Goal: Task Accomplishment & Management: Manage account settings

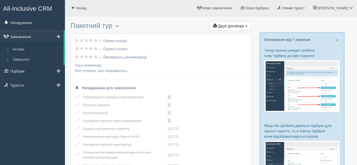
click at [33, 35] on link "Замовлення" at bounding box center [32, 37] width 64 height 12
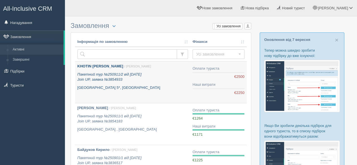
click at [145, 77] on p "Пакетний тур №250911/2 від 11.09.2025 Join UP, заявка №3854933" at bounding box center [132, 77] width 111 height 10
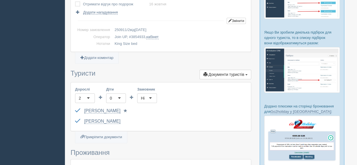
scroll to position [85, 0]
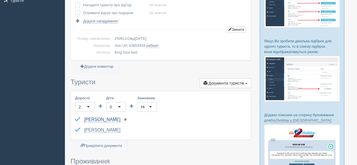
click at [100, 120] on link "KHOTIN ALLA" at bounding box center [102, 119] width 36 height 5
click at [95, 128] on link "[PERSON_NAME]" at bounding box center [102, 130] width 36 height 5
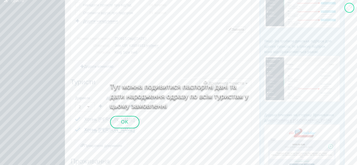
scroll to position [134, 0]
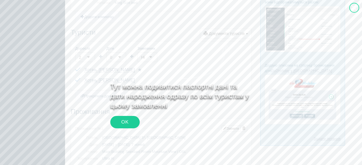
click at [118, 121] on div "OK" at bounding box center [124, 122] width 29 height 12
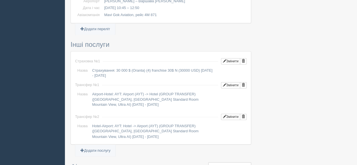
scroll to position [502, 0]
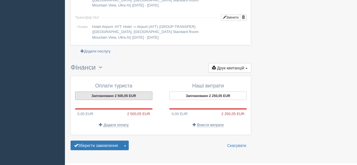
click at [111, 93] on button "Заплановано 2 500,05 EUR" at bounding box center [113, 96] width 77 height 8
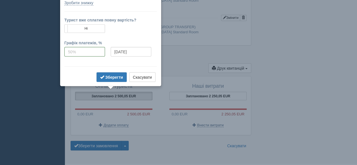
scroll to position [438, 0]
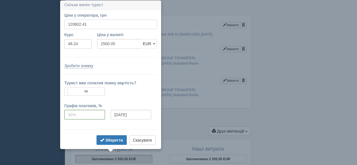
drag, startPoint x: 88, startPoint y: 24, endPoint x: 62, endPoint y: 22, distance: 26.9
click at [62, 22] on div "Ціна у оператора, грн 120602.41" at bounding box center [111, 21] width 98 height 19
type input "120606"
type input "2500.12"
click at [122, 59] on form "Ціна у оператора, грн 120606 Вказати ціну у валюті Курс 48.24 Ціна у валюті 250…" at bounding box center [110, 79] width 93 height 134
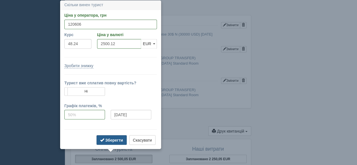
click at [115, 138] on b "Зберегти" at bounding box center [114, 140] width 18 height 5
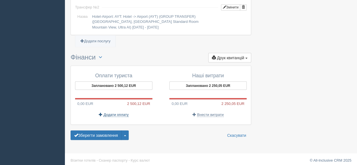
click at [118, 112] on span "Додати оплату" at bounding box center [116, 114] width 25 height 5
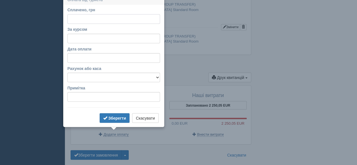
scroll to position [487, 0]
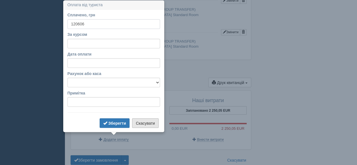
type input "120606"
click at [156, 121] on button "Скасувати" at bounding box center [145, 123] width 26 height 10
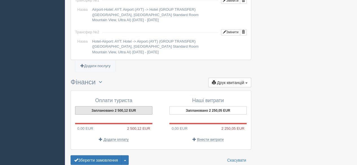
click at [107, 107] on button "Заплановано 2 500,12 EUR" at bounding box center [113, 110] width 77 height 8
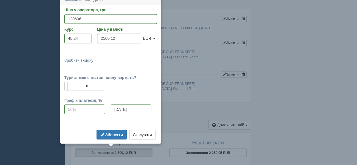
scroll to position [439, 0]
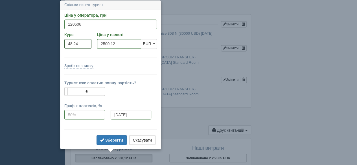
drag, startPoint x: 67, startPoint y: 42, endPoint x: 70, endPoint y: 41, distance: 2.9
click at [66, 41] on input "48.24" at bounding box center [77, 44] width 27 height 10
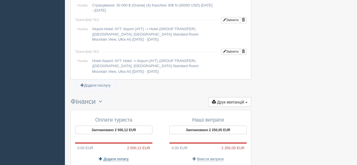
click at [114, 157] on span "Додати оплату" at bounding box center [116, 159] width 25 height 5
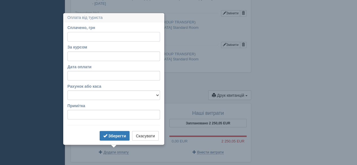
scroll to position [487, 0]
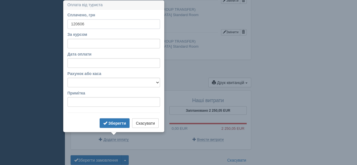
type input "120606"
click at [101, 44] on input "За курсом" at bounding box center [114, 44] width 93 height 10
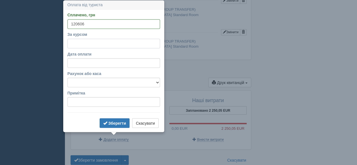
paste input "48.24"
type input "48.24"
click at [95, 82] on select "Банковский счёт Наличная касса" at bounding box center [114, 83] width 93 height 10
select select "575"
click at [68, 78] on select "Банковский счёт Наличная касса" at bounding box center [114, 83] width 93 height 10
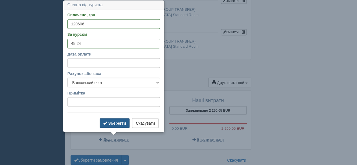
click at [112, 122] on b "Зберегти" at bounding box center [117, 123] width 18 height 5
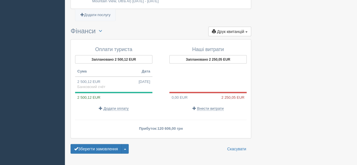
scroll to position [543, 0]
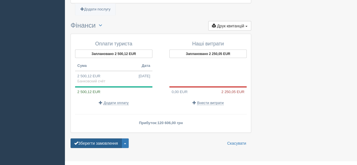
click at [100, 141] on button "Зберегти замовлення" at bounding box center [96, 144] width 51 height 10
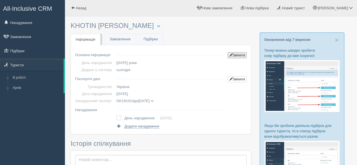
click at [231, 53] on span at bounding box center [230, 54] width 3 height 3
click at [246, 57] on link "Змінити" at bounding box center [237, 55] width 19 height 6
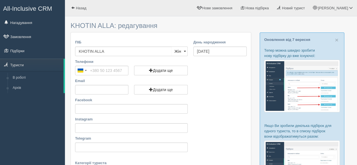
click at [66, 52] on div "KHOTIN ALLA: редагування ПІБ KHOTIN ALLA Чол Жін Жін Чол Жін День народження [D…" at bounding box center [211, 155] width 292 height 311
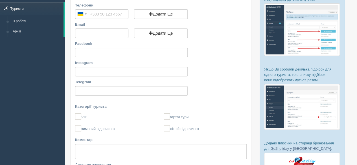
scroll to position [113, 0]
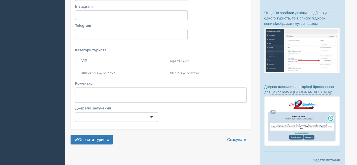
type input "Хотінь Алла"
click at [173, 73] on label "літній відпочинок" at bounding box center [205, 72] width 83 height 6
checkbox input "true"
click at [124, 119] on div at bounding box center [116, 117] width 83 height 10
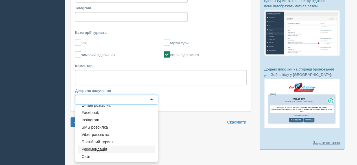
scroll to position [146, 0]
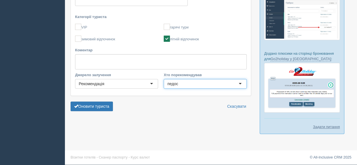
type input "педос б"
click at [90, 106] on button "Оновити туриста" at bounding box center [92, 107] width 42 height 10
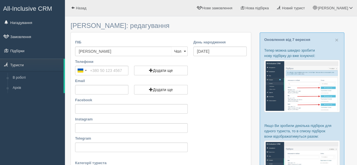
drag, startPoint x: 106, startPoint y: 51, endPoint x: 73, endPoint y: 50, distance: 32.5
click at [73, 50] on div "ПІБ [PERSON_NAME] Чол Жін Чол Чол Жін" at bounding box center [131, 49] width 118 height 19
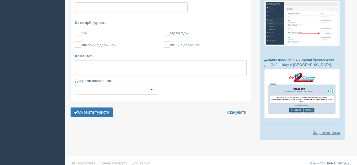
scroll to position [141, 0]
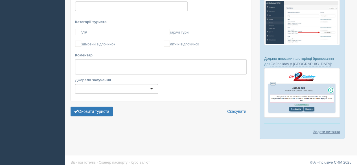
type input "Хотінь [PERSON_NAME]"
click at [105, 91] on div at bounding box center [116, 89] width 83 height 10
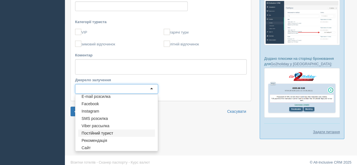
scroll to position [5, 0]
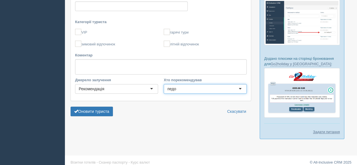
type input "педос"
click at [86, 112] on button "Оновити туриста" at bounding box center [92, 112] width 42 height 10
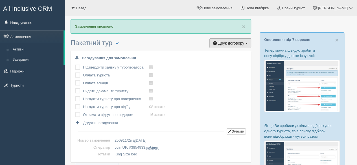
click at [234, 44] on span "Друк договору" at bounding box center [231, 43] width 26 height 5
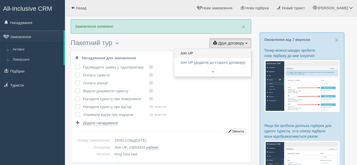
click at [213, 54] on link "Join UP" at bounding box center [213, 53] width 77 height 9
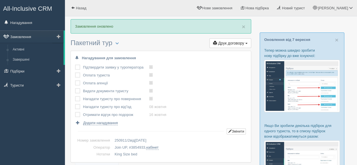
click at [31, 36] on link "Замовлення" at bounding box center [32, 37] width 64 height 12
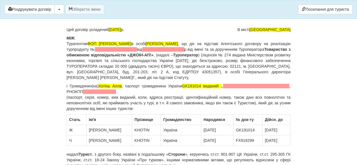
scroll to position [56, 0]
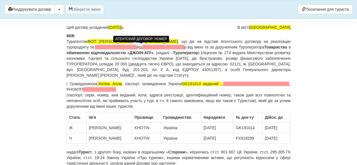
click at [132, 48] on span at bounding box center [116, 47] width 42 height 5
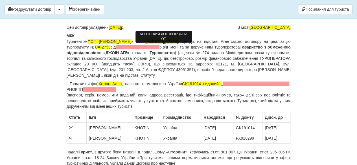
click at [155, 48] on span at bounding box center [138, 47] width 44 height 5
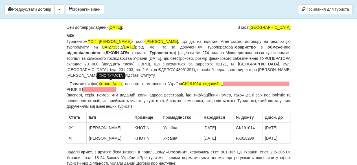
click at [116, 83] on span "Хотінь Алла" at bounding box center [110, 84] width 23 height 5
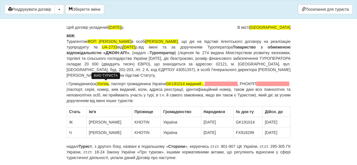
click at [103, 83] on span "Хотінь" at bounding box center [103, 84] width 12 height 5
click at [104, 86] on p "і Громадянин(ка) Хотінь , паспорт громадянина України GK191014 виданий , , , РН…" at bounding box center [179, 92] width 224 height 23
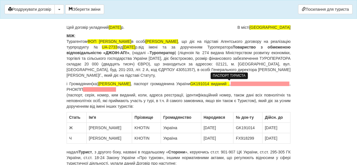
click at [219, 83] on span "GK191014 виданий ," at bounding box center [209, 84] width 39 height 5
click at [222, 84] on span "GK191014 виданий ," at bounding box center [209, 84] width 39 height 5
click at [223, 83] on span "GK191014 виданий ," at bounding box center [209, 84] width 39 height 5
click at [209, 83] on p "і Громадянин(ка) Педос Василь Миколайович , паспорт громадянина України 0075004…" at bounding box center [179, 95] width 224 height 28
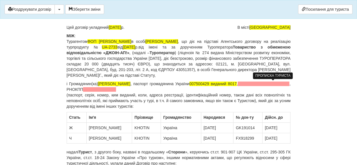
click at [270, 83] on span at bounding box center [264, 84] width 52 height 5
click at [270, 82] on span at bounding box center [264, 84] width 52 height 5
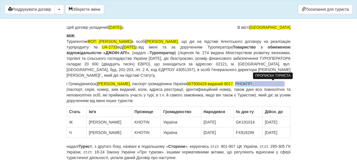
drag, startPoint x: 275, startPoint y: 84, endPoint x: 280, endPoint y: 88, distance: 6.3
click at [280, 88] on p "і Громадянин(ка) Педос Василь Миколайович , паспорт громадянина України 0075004…" at bounding box center [179, 92] width 224 height 23
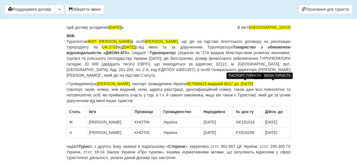
click at [253, 83] on span "007500429 виданий 8017 до 07.02.2032" at bounding box center [220, 84] width 66 height 5
drag, startPoint x: 281, startPoint y: 83, endPoint x: 304, endPoint y: 95, distance: 26.0
click at [282, 84] on p "і Громадянин(ка) Педос Василь Миколайович , паспорт громадянина України 0075004…" at bounding box center [179, 92] width 224 height 23
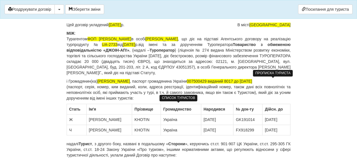
scroll to position [28, 0]
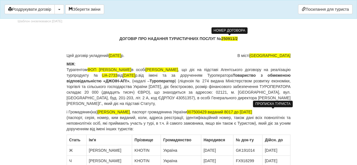
click at [225, 38] on span "250911/2" at bounding box center [229, 38] width 16 height 5
drag, startPoint x: 234, startPoint y: 38, endPoint x: 222, endPoint y: 39, distance: 11.9
click at [222, 39] on span "250911/2" at bounding box center [229, 38] width 16 height 5
click at [228, 40] on span "250911/2" at bounding box center [229, 38] width 16 height 5
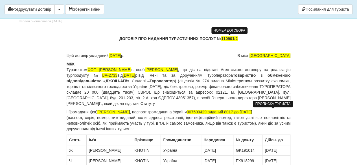
click at [221, 36] on b "ДОГОВІР ПРО НАДАННЯ ТУРИСТИЧНИХ ПОСЛУГ № 110901/2" at bounding box center [178, 38] width 118 height 5
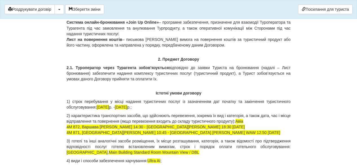
scroll to position [537, 0]
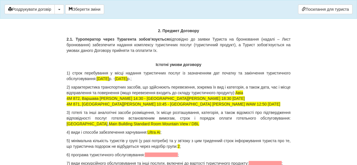
click at [78, 125] on p "3) готелі та інші аналогічні засоби розміщення, їх місце розташування, категорі…" at bounding box center [179, 118] width 224 height 17
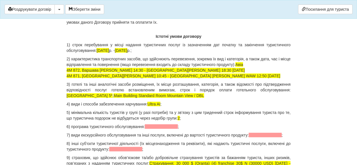
click at [181, 118] on p "5) мінімальна кількість туристів у групі (у разі потреби) та у зв’язку з цим тр…" at bounding box center [179, 115] width 224 height 11
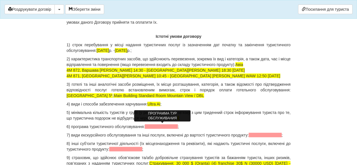
click at [159, 128] on span at bounding box center [161, 127] width 33 height 5
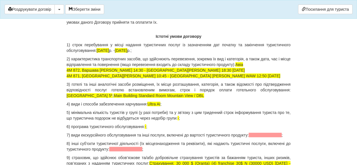
click at [258, 136] on span at bounding box center [265, 135] width 33 height 5
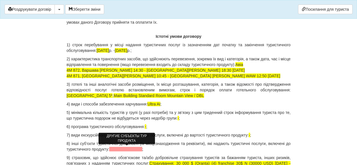
click at [131, 147] on span at bounding box center [125, 149] width 33 height 5
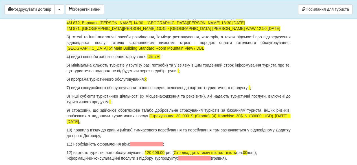
scroll to position [621, 0]
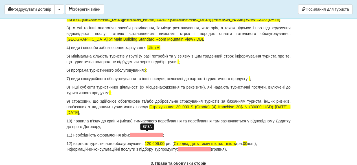
click at [150, 135] on span at bounding box center [146, 135] width 33 height 5
drag, startPoint x: 236, startPoint y: 148, endPoint x: 67, endPoint y: 148, distance: 168.4
click at [67, 148] on p "12) вартість туристичного обслуговування: 120 606.00 грн. ( Сто двадцять тисяч …" at bounding box center [179, 146] width 224 height 11
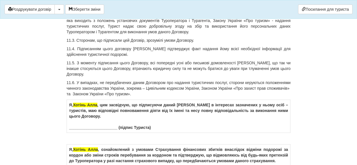
scroll to position [3333, 0]
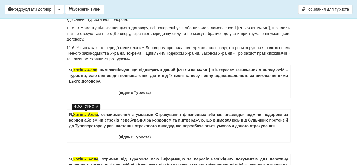
click at [93, 72] on span "Хотінь Алла" at bounding box center [85, 70] width 24 height 5
click at [80, 72] on span "Хотінь" at bounding box center [79, 70] width 13 height 5
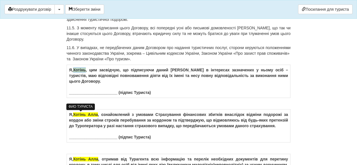
drag, startPoint x: 80, startPoint y: 114, endPoint x: 84, endPoint y: 114, distance: 3.4
click at [81, 72] on span "Хотінь" at bounding box center [79, 70] width 13 height 5
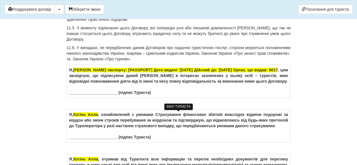
click at [107, 72] on span "Педос Василь Миколайович Номер паспорту: 007500429 Дата видачі: 07.02.2022 Дійс…" at bounding box center [175, 70] width 205 height 5
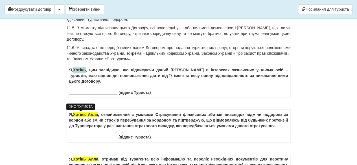
click at [82, 72] on span "Хотінь" at bounding box center [79, 70] width 13 height 5
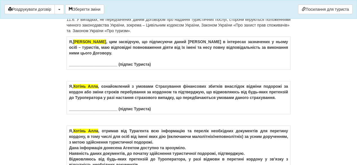
scroll to position [3390, 0]
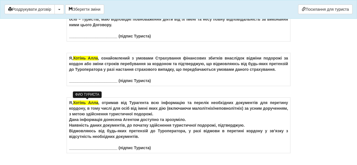
click at [96, 60] on span "Хотінь Алла" at bounding box center [85, 58] width 25 height 5
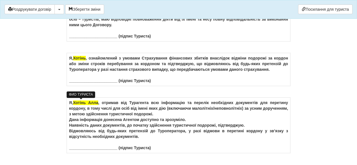
click at [79, 60] on span "Хотінь" at bounding box center [79, 58] width 13 height 5
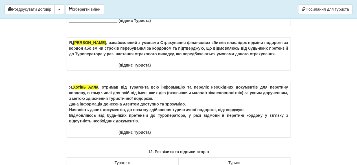
scroll to position [3418, 0]
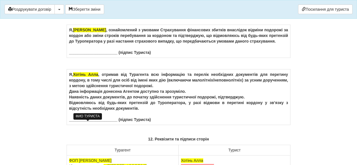
click at [94, 77] on span "Хотінь Алла" at bounding box center [85, 74] width 25 height 5
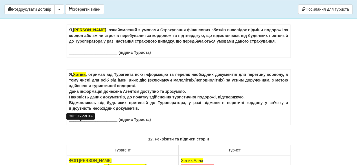
click at [78, 77] on span "Хотінь" at bounding box center [79, 74] width 13 height 5
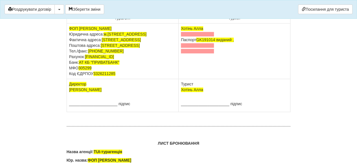
scroll to position [3559, 0]
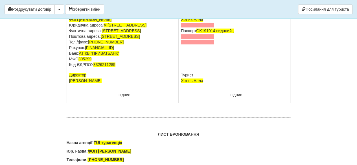
drag, startPoint x: 169, startPoint y: 74, endPoint x: 76, endPoint y: 74, distance: 93.5
click at [76, 70] on td "ФОП Лелеко Тетяна Геннадіївна Юридична адреса: м.Київ, проспект Голосіївский,27…" at bounding box center [123, 42] width 112 height 56
drag, startPoint x: 166, startPoint y: 81, endPoint x: 69, endPoint y: 82, distance: 97.2
click at [69, 70] on td "ФОП Лелеко Тетяна Геннадіївна Юридична адреса: м.Київ, проспект Голосіївский,27…" at bounding box center [123, 42] width 112 height 56
drag, startPoint x: 166, startPoint y: 87, endPoint x: 70, endPoint y: 81, distance: 95.9
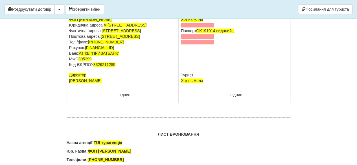
click at [70, 70] on td "ФОП Лелеко Тетяна Геннадіївна Юридична адреса: м.Київ, проспект Голосіївский,27…" at bounding box center [123, 42] width 112 height 56
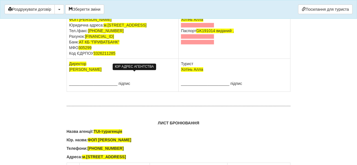
drag, startPoint x: 163, startPoint y: 74, endPoint x: 105, endPoint y: 75, distance: 58.2
click at [105, 27] on span "м.Київ, проспект Голосіївский,27" at bounding box center [125, 25] width 43 height 5
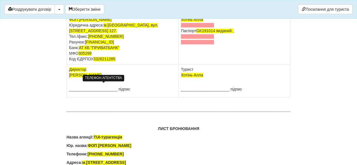
click at [104, 39] on span "+380971846854" at bounding box center [106, 36] width 36 height 5
click at [92, 39] on span "+ +380992713636" at bounding box center [107, 36] width 39 height 5
click at [125, 64] on td "ФОП Лелеко Тетяна Геннадіївна Юридична адреса: м.Київ, вул. Велика Васильківськ…" at bounding box center [123, 39] width 112 height 50
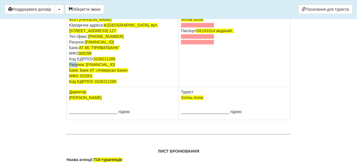
drag, startPoint x: 74, startPoint y: 114, endPoint x: 68, endPoint y: 114, distance: 5.9
click at [68, 87] on td "ФОП Лелеко Тетяна Геннадіївна Юридична адреса: м.Київ, вул. Велика Васильківськ…" at bounding box center [123, 50] width 112 height 73
click at [121, 84] on span "3326211285 Рахунок: UA243220010000026009300007550 Банк: Банк АТ «Універсал Банк…" at bounding box center [98, 70] width 59 height 27
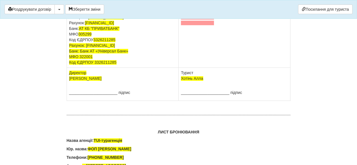
scroll to position [3588, 0]
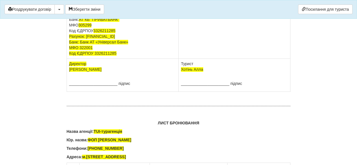
drag, startPoint x: 118, startPoint y: 119, endPoint x: 67, endPoint y: 116, distance: 50.7
click at [67, 92] on td "Директор Лелеко Тетяна Геннадіївна ______________________ підпис" at bounding box center [123, 75] width 112 height 33
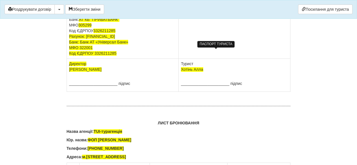
drag, startPoint x: 239, startPoint y: 53, endPoint x: 198, endPoint y: 53, distance: 40.7
click at [198, 53] on td "Педос Василь Миколайович Паспорт GK191014 виданий ," at bounding box center [235, 22] width 112 height 73
click at [192, 47] on td "Педос Василь Миколайович Паспорт" at bounding box center [235, 22] width 112 height 73
click at [197, 5] on span at bounding box center [197, 2] width 33 height 5
click at [194, 5] on span at bounding box center [197, 2] width 33 height 5
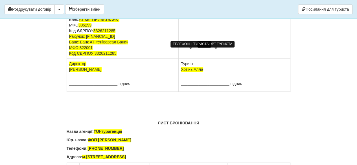
click at [181, 5] on span "007500429" at bounding box center [191, 2] width 20 height 5
click at [205, 52] on td "Педос Василь Миколайович Паспорт 007500429" at bounding box center [235, 22] width 112 height 73
click at [209, 5] on span "007500429 до 07.02.2032" at bounding box center [201, 2] width 40 height 5
click at [211, 5] on span "007500429 до 07.02.2032" at bounding box center [201, 2] width 40 height 5
click at [209, 5] on span "007500429 до 07.02.2032" at bounding box center [201, 2] width 40 height 5
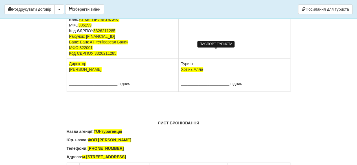
click at [230, 52] on td "Педос Василь Миколайович Паспорт 007500429 до 07.02.2032" at bounding box center [235, 22] width 112 height 73
click at [207, 5] on span "007500429 до 07.02.2032" at bounding box center [201, 2] width 40 height 5
click at [206, 5] on span "007500429 до 07.02.2032" at bounding box center [201, 2] width 40 height 5
click at [231, 52] on td "Педос Василь Миколайович Паспорт 007500429 до 07.02.2032" at bounding box center [235, 22] width 112 height 73
click at [206, 10] on span at bounding box center [197, 8] width 33 height 5
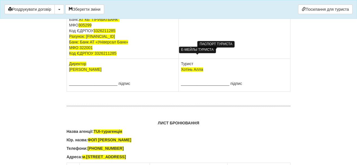
click at [206, 10] on span at bounding box center [197, 8] width 33 height 5
click at [200, 10] on span at bounding box center [197, 8] width 33 height 5
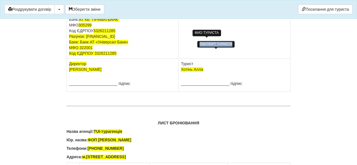
drag, startPoint x: 234, startPoint y: 40, endPoint x: 185, endPoint y: 40, distance: 49.7
drag, startPoint x: 182, startPoint y: 41, endPoint x: 234, endPoint y: 40, distance: 51.7
copy span "[PERSON_NAME]"
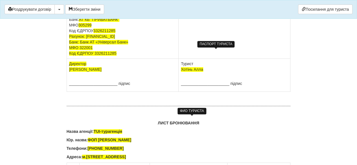
click at [199, 72] on span "Хотінь Алла" at bounding box center [192, 69] width 22 height 5
click at [187, 72] on span "Хотінь" at bounding box center [187, 69] width 12 height 5
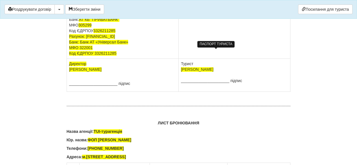
drag, startPoint x: 128, startPoint y: 40, endPoint x: 67, endPoint y: 41, distance: 61.3
click at [67, 41] on td "ФОП Лелеко Тетяна Геннадіївна Юридична адреса: м.Київ, вул. Велика Васильківськ…" at bounding box center [123, 22] width 112 height 73
copy span "ФОП [PERSON_NAME]"
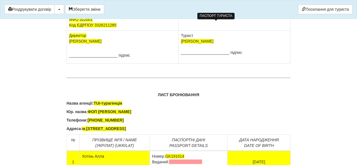
scroll to position [3644, 0]
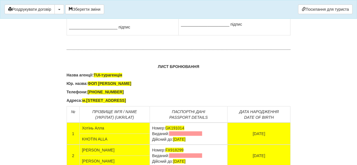
click at [113, 78] on p "Назва агенції: TUI-турагенція" at bounding box center [179, 75] width 224 height 6
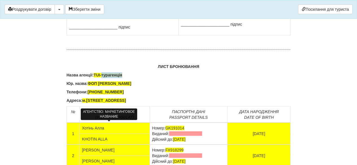
click at [113, 77] on span "TUI-турагенція" at bounding box center [108, 75] width 29 height 5
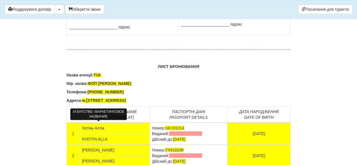
click at [98, 77] on span "TUI-" at bounding box center [98, 75] width 8 height 5
click at [101, 77] on span "TUI-" at bounding box center [98, 75] width 8 height 5
click at [98, 77] on span "TUI" at bounding box center [97, 75] width 6 height 5
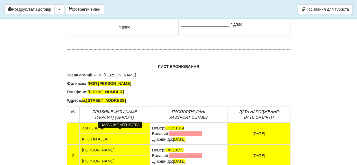
drag, startPoint x: 152, startPoint y: 133, endPoint x: 108, endPoint y: 132, distance: 43.2
click at [108, 86] on p "Юр. назва: ФОП Лелеко Тетяна Геннадіївна" at bounding box center [179, 84] width 224 height 6
click at [187, 86] on p "Юр. назва: ФОП Лелеко Тетяна Геннадіївна" at bounding box center [179, 84] width 224 height 6
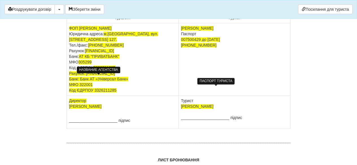
scroll to position [3559, 0]
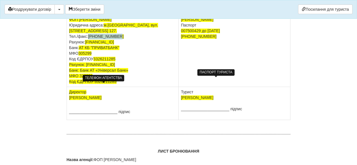
drag, startPoint x: 119, startPoint y: 84, endPoint x: 90, endPoint y: 86, distance: 29.1
click at [90, 86] on td "ФОП Лелеко Тетяна Геннадіївна Юридична адреса: м.Київ, вул. Велика Васильківськ…" at bounding box center [123, 50] width 112 height 73
copy span "[PHONE_NUMBER]"
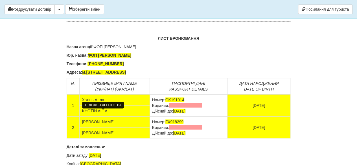
click at [101, 66] on span "+380971846854" at bounding box center [106, 64] width 36 height 5
click at [90, 66] on span "+" at bounding box center [89, 64] width 2 height 5
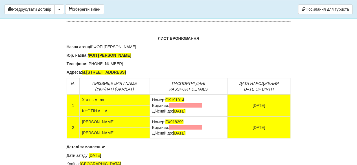
scroll to position [3701, 0]
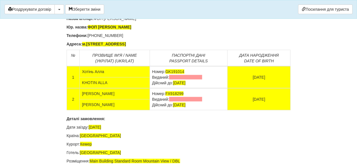
drag, startPoint x: 147, startPoint y: 93, endPoint x: 83, endPoint y: 94, distance: 63.8
click at [83, 47] on p "Адреса: м.Київ, проспект Голосіївский,27" at bounding box center [179, 44] width 224 height 6
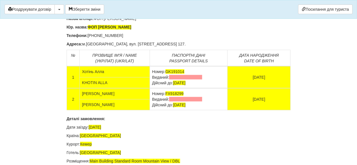
drag, startPoint x: 155, startPoint y: 68, endPoint x: 95, endPoint y: 66, distance: 59.1
click at [95, 21] on p "Назва агенції: ФОП Лелеко Тетяна Геннадіївна" at bounding box center [179, 19] width 224 height 6
copy p "ФОП [PERSON_NAME]"
drag, startPoint x: 155, startPoint y: 76, endPoint x: 88, endPoint y: 77, distance: 66.7
click at [88, 30] on p "Юр. назва: ФОП Лелеко Тетяна Геннадіївна" at bounding box center [179, 27] width 224 height 6
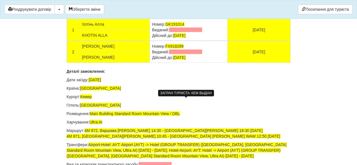
scroll to position [3757, 0]
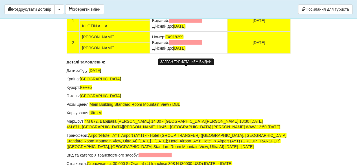
click at [192, 23] on span at bounding box center [185, 20] width 33 height 5
click at [191, 23] on span at bounding box center [185, 20] width 33 height 5
click at [192, 23] on span at bounding box center [185, 20] width 33 height 5
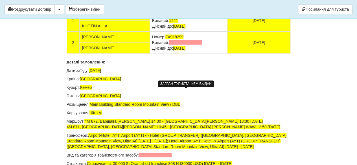
click at [177, 45] on span at bounding box center [185, 42] width 33 height 5
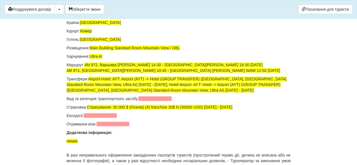
scroll to position [3842, 0]
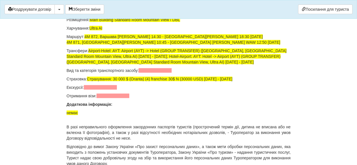
click at [115, 14] on p "Готель: Mirage Park Resort" at bounding box center [179, 11] width 224 height 6
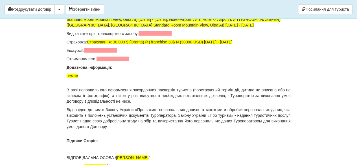
scroll to position [3870, 0]
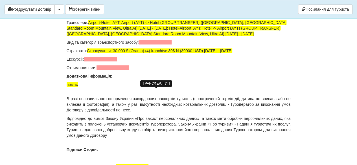
click at [151, 45] on span at bounding box center [155, 42] width 33 height 5
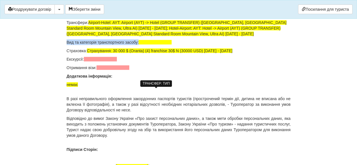
click at [151, 45] on span at bounding box center [155, 42] width 33 height 5
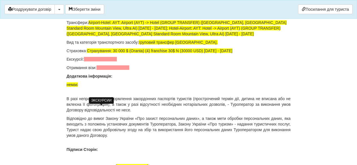
click at [97, 62] on span at bounding box center [100, 59] width 33 height 5
click at [107, 70] on span at bounding box center [113, 68] width 33 height 5
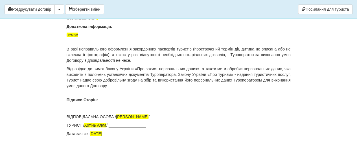
scroll to position [3969, 0]
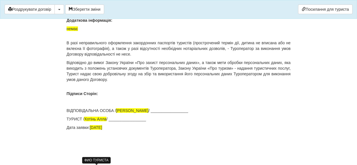
click at [103, 121] on span "Хотінь Алла" at bounding box center [95, 119] width 22 height 5
click at [90, 121] on span "Хотінь" at bounding box center [90, 119] width 12 height 5
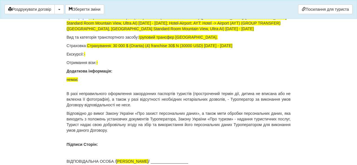
scroll to position [3827, 0]
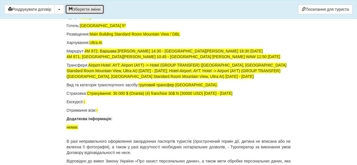
click at [84, 11] on button "Зберегти зміни" at bounding box center [84, 10] width 39 height 10
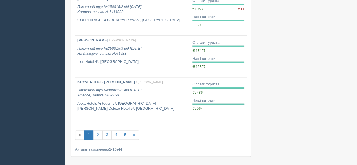
scroll to position [381, 0]
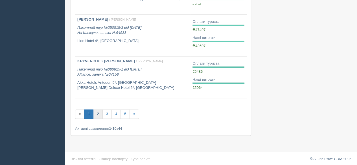
click at [98, 112] on link "2" at bounding box center [97, 114] width 9 height 9
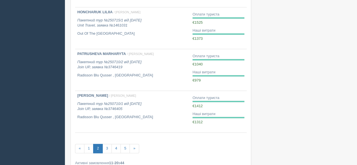
scroll to position [367, 0]
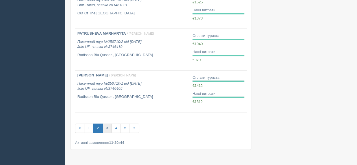
click at [105, 129] on link "3" at bounding box center [107, 128] width 9 height 9
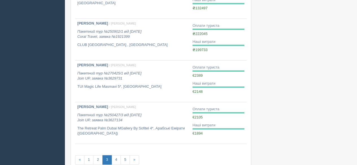
scroll to position [339, 0]
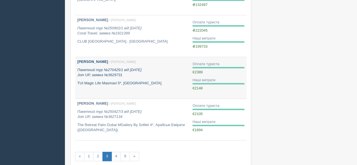
click at [105, 76] on icon "Пакетний тур №270425/1 від [DATE] Join UP, заявка №3629731" at bounding box center [109, 73] width 64 height 10
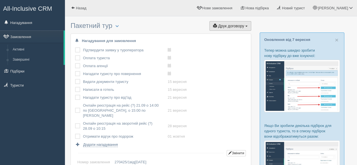
click at [235, 24] on span "Друк договору" at bounding box center [231, 26] width 26 height 5
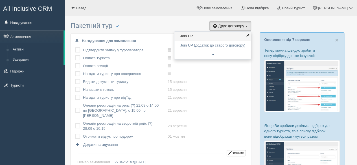
click at [213, 37] on link "Join UP" at bounding box center [213, 36] width 77 height 9
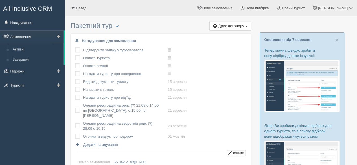
click at [27, 36] on link "Замовлення" at bounding box center [32, 37] width 64 height 12
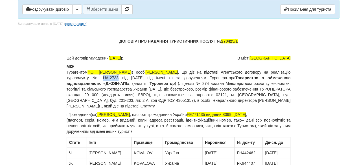
drag, startPoint x: 128, startPoint y: 77, endPoint x: 143, endPoint y: 78, distance: 15.0
click at [143, 78] on p "МІЖ : Турагентом ФОП [PERSON_NAME] в особі [PERSON_NAME] , що діє на підставі А…" at bounding box center [179, 86] width 224 height 45
copy p "UA-2733"
drag, startPoint x: 154, startPoint y: 77, endPoint x: 172, endPoint y: 78, distance: 18.7
click at [172, 78] on p "МІЖ : Турагентом ФОП [PERSON_NAME] в особі [PERSON_NAME] , що діє на підставі А…" at bounding box center [179, 86] width 224 height 45
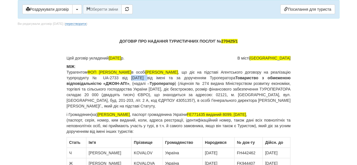
copy p "[DATE]"
click at [117, 114] on span "[PERSON_NAME]" at bounding box center [113, 114] width 32 height 5
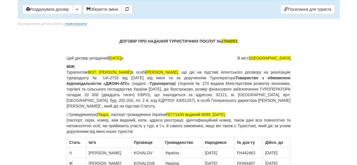
click at [104, 114] on span "Педос" at bounding box center [103, 114] width 12 height 5
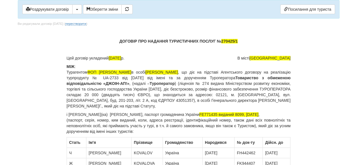
click at [99, 114] on p "і [PERSON_NAME](ка) [PERSON_NAME] , паспорт громадянина [GEOGRAPHIC_DATA] FE771…" at bounding box center [179, 123] width 224 height 23
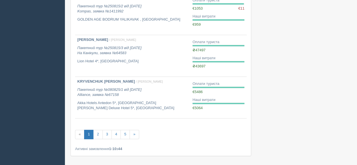
scroll to position [381, 0]
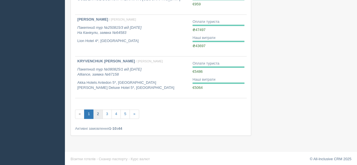
click at [98, 113] on link "2" at bounding box center [97, 114] width 9 height 9
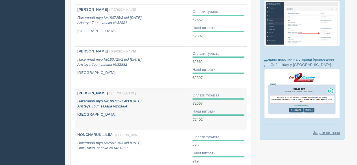
scroll to position [169, 0]
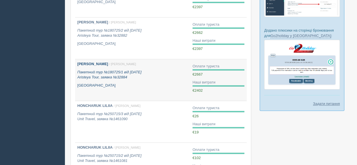
click at [114, 79] on icon "Пакетний тур №180725/1 від 18.07.2025 Aristeya Tour, заявка №32884" at bounding box center [109, 75] width 64 height 10
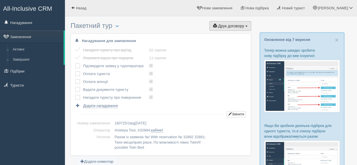
click at [225, 27] on span "Друк договору" at bounding box center [231, 26] width 26 height 5
click at [228, 34] on link "Aristeya Tour" at bounding box center [228, 36] width 45 height 9
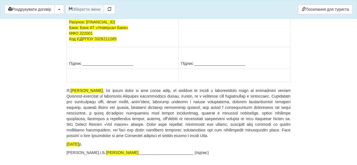
scroll to position [3390, 0]
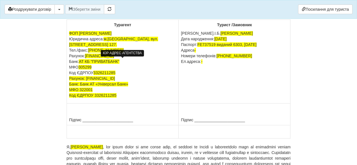
drag, startPoint x: 84, startPoint y: 66, endPoint x: 105, endPoint y: 62, distance: 21.4
click at [105, 62] on p "ФОП [PERSON_NAME] Юридична адреса: м.[GEOGRAPHIC_DATA], вул. [STREET_ADDRESS] 1…" at bounding box center [122, 65] width 107 height 68
copy span "м.[GEOGRAPHIC_DATA], вул. [STREET_ADDRESS] 127."
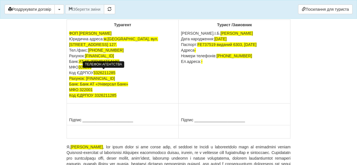
drag, startPoint x: 122, startPoint y: 72, endPoint x: 90, endPoint y: 74, distance: 32.2
click at [90, 74] on p "ФОП [PERSON_NAME] Юридична адреса: м.[GEOGRAPHIC_DATA], вул. [STREET_ADDRESS] 1…" at bounding box center [122, 65] width 107 height 68
copy span "[PHONE_NUMBER]"
drag, startPoint x: 122, startPoint y: 118, endPoint x: 68, endPoint y: 102, distance: 55.7
click at [68, 102] on td "Турагент ФОП [PERSON_NAME] Юридична адреса: м.[GEOGRAPHIC_DATA], вул. [STREET_A…" at bounding box center [123, 62] width 112 height 84
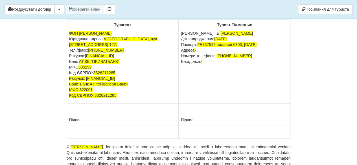
copy p "Рахунок: [FINANCIAL_ID] Банк: Банк АТ «Універсал Банк» МФО 322001 Код ЄДРПОУ 33…"
click at [101, 81] on span "Рахунок: [FINANCIAL_ID]" at bounding box center [92, 78] width 46 height 5
drag, startPoint x: 83, startPoint y: 68, endPoint x: 106, endPoint y: 61, distance: 23.3
click at [106, 61] on p "ФОП [PERSON_NAME] Юридична адреса: м.[GEOGRAPHIC_DATA], вул. [STREET_ADDRESS] 1…" at bounding box center [122, 65] width 107 height 68
copy span "м.[GEOGRAPHIC_DATA], вул. [STREET_ADDRESS] 127."
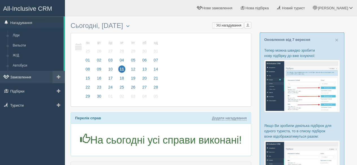
click at [24, 78] on link "Замовлення" at bounding box center [32, 77] width 65 height 12
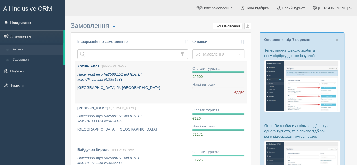
click at [116, 78] on icon "Пакетний тур №250911/2 від 11.09.2025 Join UP, заявка №3854933" at bounding box center [109, 77] width 64 height 10
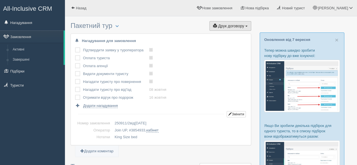
click at [231, 26] on span "Друк договору" at bounding box center [231, 26] width 26 height 5
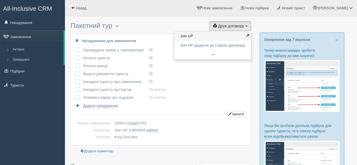
click at [200, 39] on link "Join UP" at bounding box center [213, 36] width 77 height 9
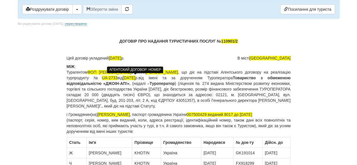
drag, startPoint x: 128, startPoint y: 77, endPoint x: 136, endPoint y: 78, distance: 8.5
click at [118, 77] on span "UA-2733" at bounding box center [110, 78] width 16 height 5
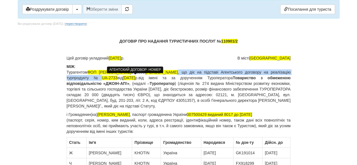
click at [118, 77] on span "UA-2733" at bounding box center [110, 78] width 16 height 5
click at [118, 78] on span "UA-2733" at bounding box center [110, 78] width 16 height 5
click at [144, 80] on p "МІЖ : Турагентом ФОП [PERSON_NAME] в особі [PERSON_NAME] , що діє на підставі А…" at bounding box center [179, 86] width 224 height 45
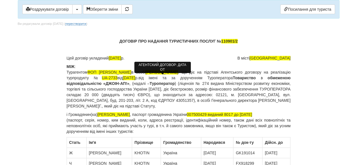
click at [135, 78] on span "[DATE]" at bounding box center [129, 78] width 12 height 5
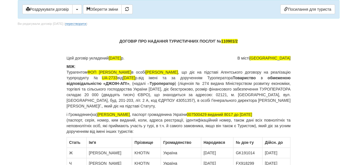
click at [257, 76] on p "МІЖ : Турагентом ФОП [PERSON_NAME] в особі [PERSON_NAME] , що діє на підставі А…" at bounding box center [179, 86] width 224 height 45
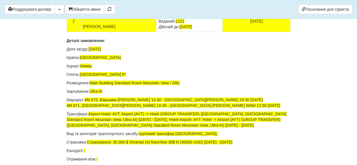
scroll to position [3757, 0]
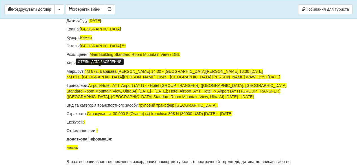
click at [101, 23] on span "[DATE]" at bounding box center [95, 20] width 12 height 5
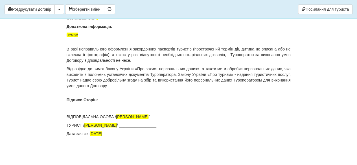
scroll to position [3919, 0]
click at [90, 10] on button "Зберегти зміни" at bounding box center [84, 10] width 39 height 10
click at [313, 7] on link "Посилання для туриста" at bounding box center [325, 10] width 55 height 10
click at [60, 8] on button "button" at bounding box center [60, 10] width 10 height 10
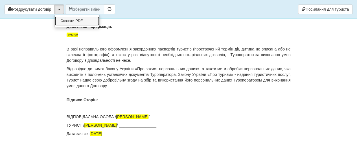
click at [77, 20] on link "Скачати PDF" at bounding box center [77, 20] width 45 height 9
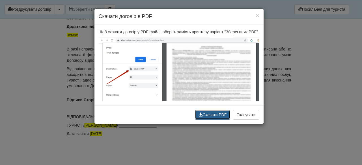
click at [211, 114] on button "Скачати PDF" at bounding box center [212, 115] width 35 height 10
